Goal: Task Accomplishment & Management: Complete application form

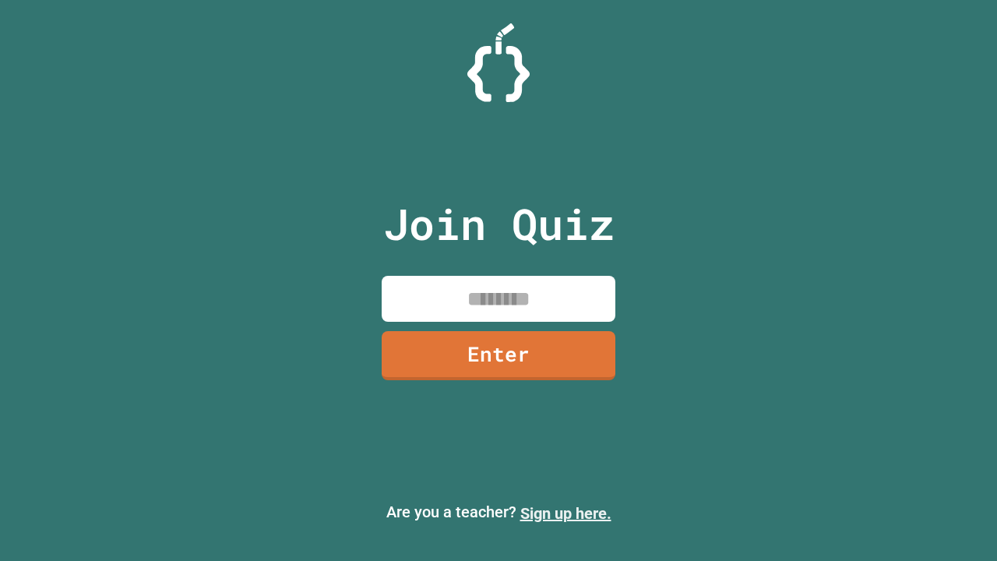
click at [565, 513] on link "Sign up here." at bounding box center [565, 513] width 91 height 19
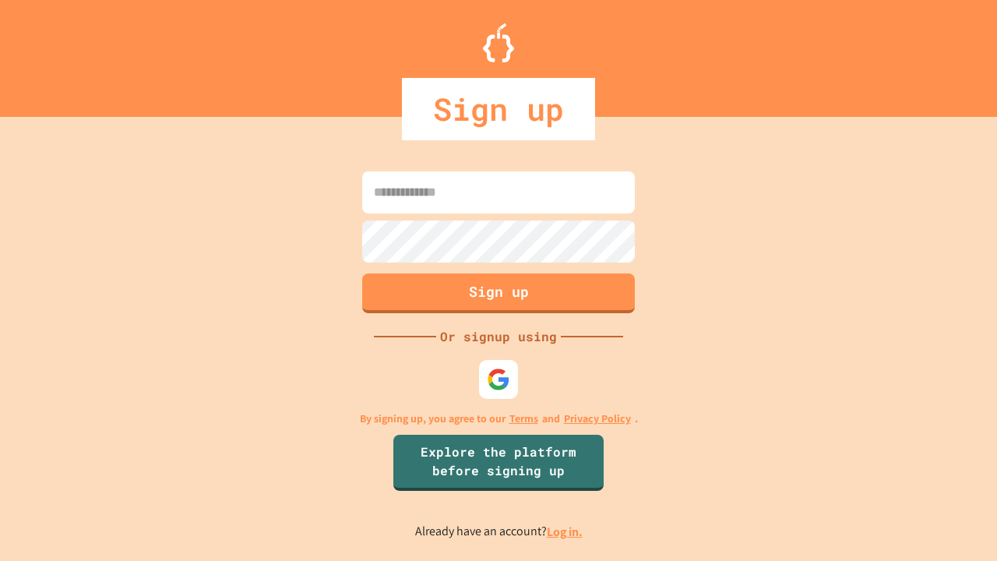
click at [565, 531] on link "Log in." at bounding box center [565, 531] width 36 height 16
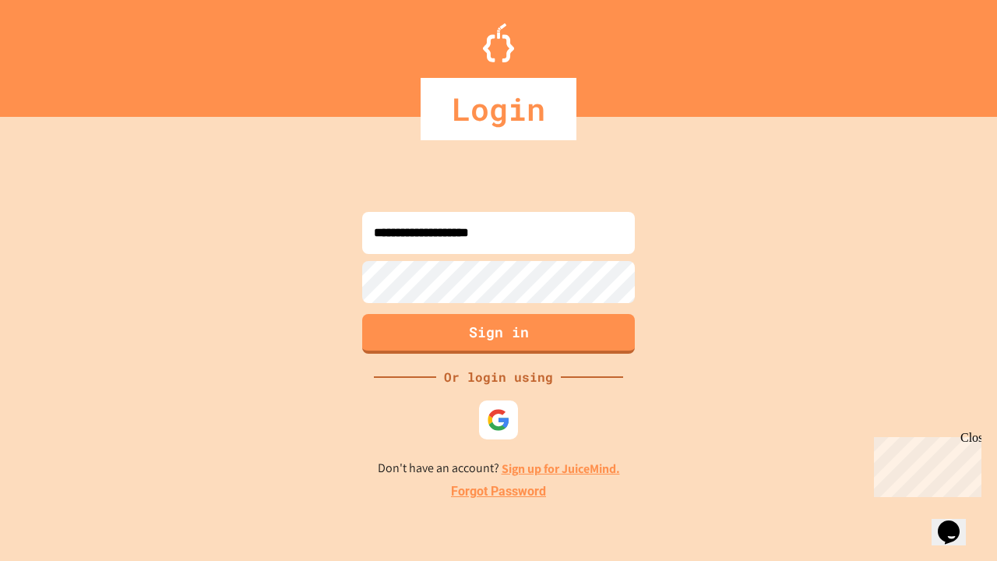
type input "**********"
